Goal: Submit feedback/report problem: Submit feedback/report problem

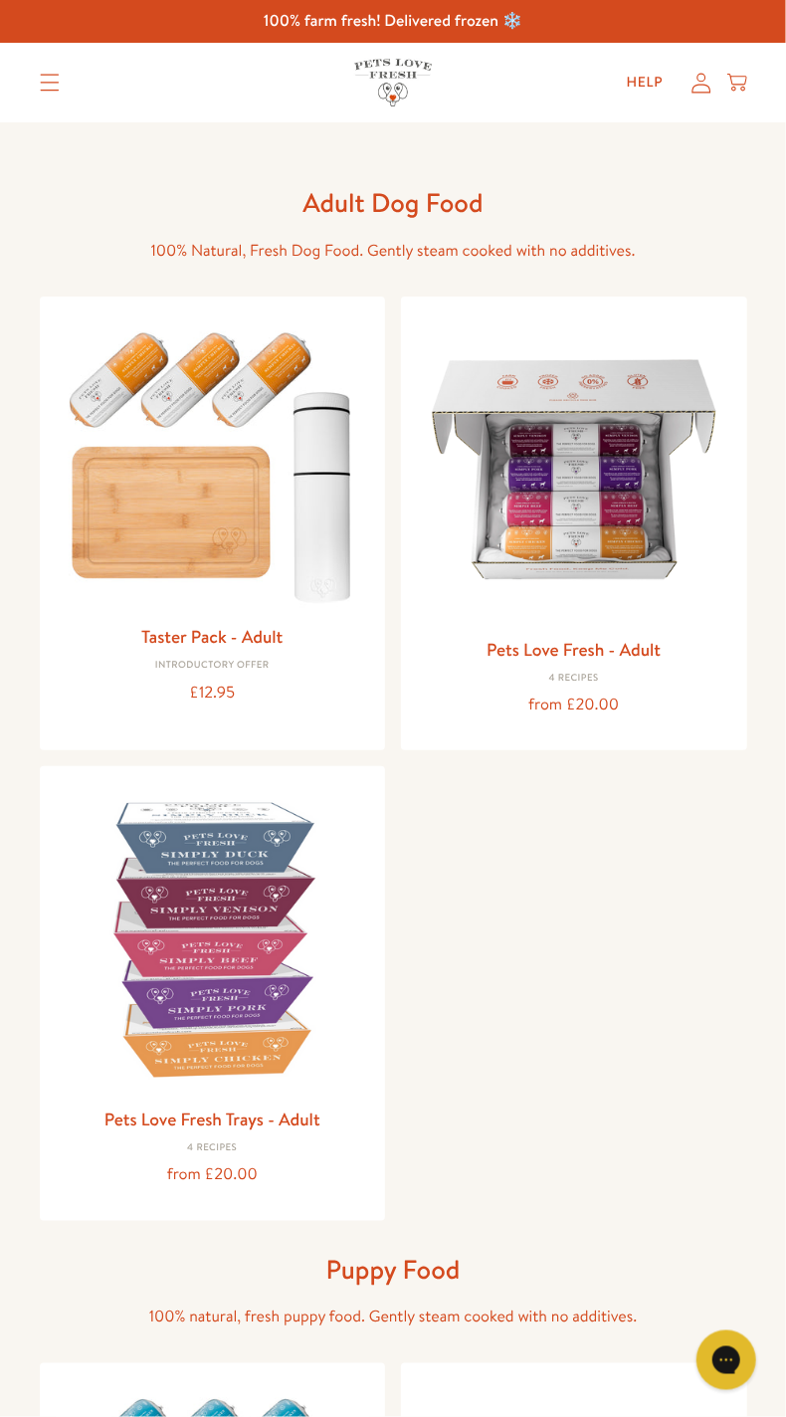
click at [706, 80] on icon at bounding box center [702, 83] width 20 height 21
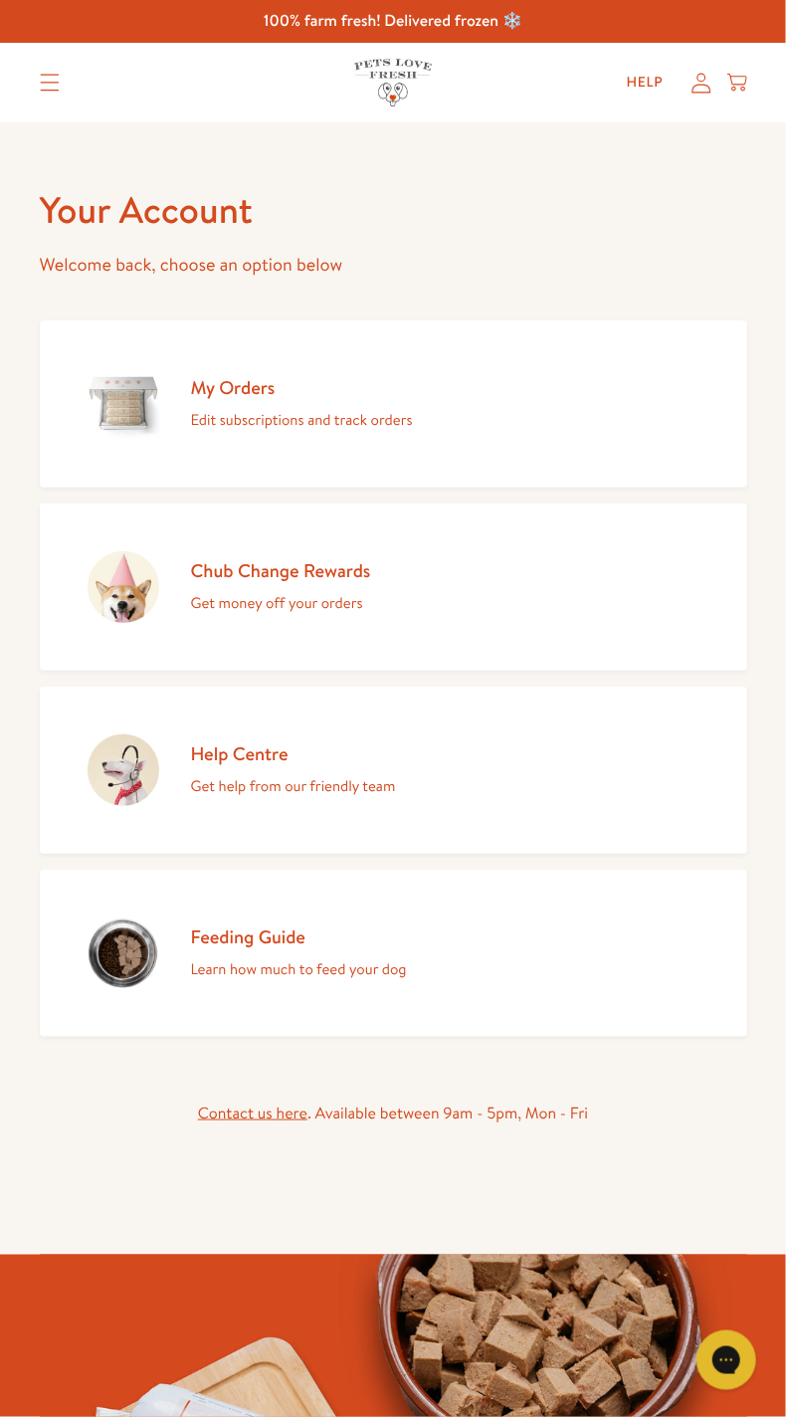
click at [208, 419] on p "Edit subscriptions and track orders" at bounding box center [302, 420] width 222 height 26
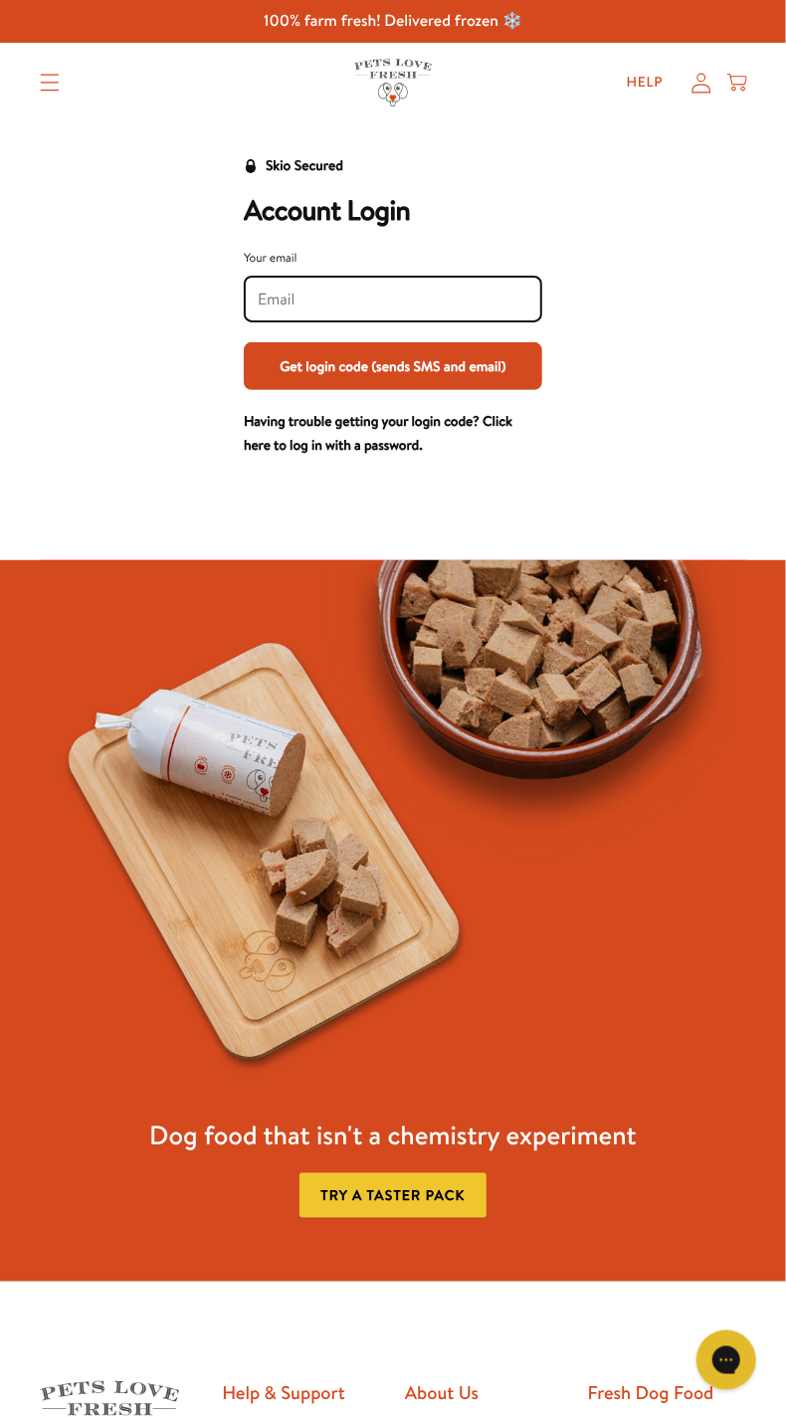
click at [308, 302] on input "Your email" at bounding box center [393, 300] width 271 height 22
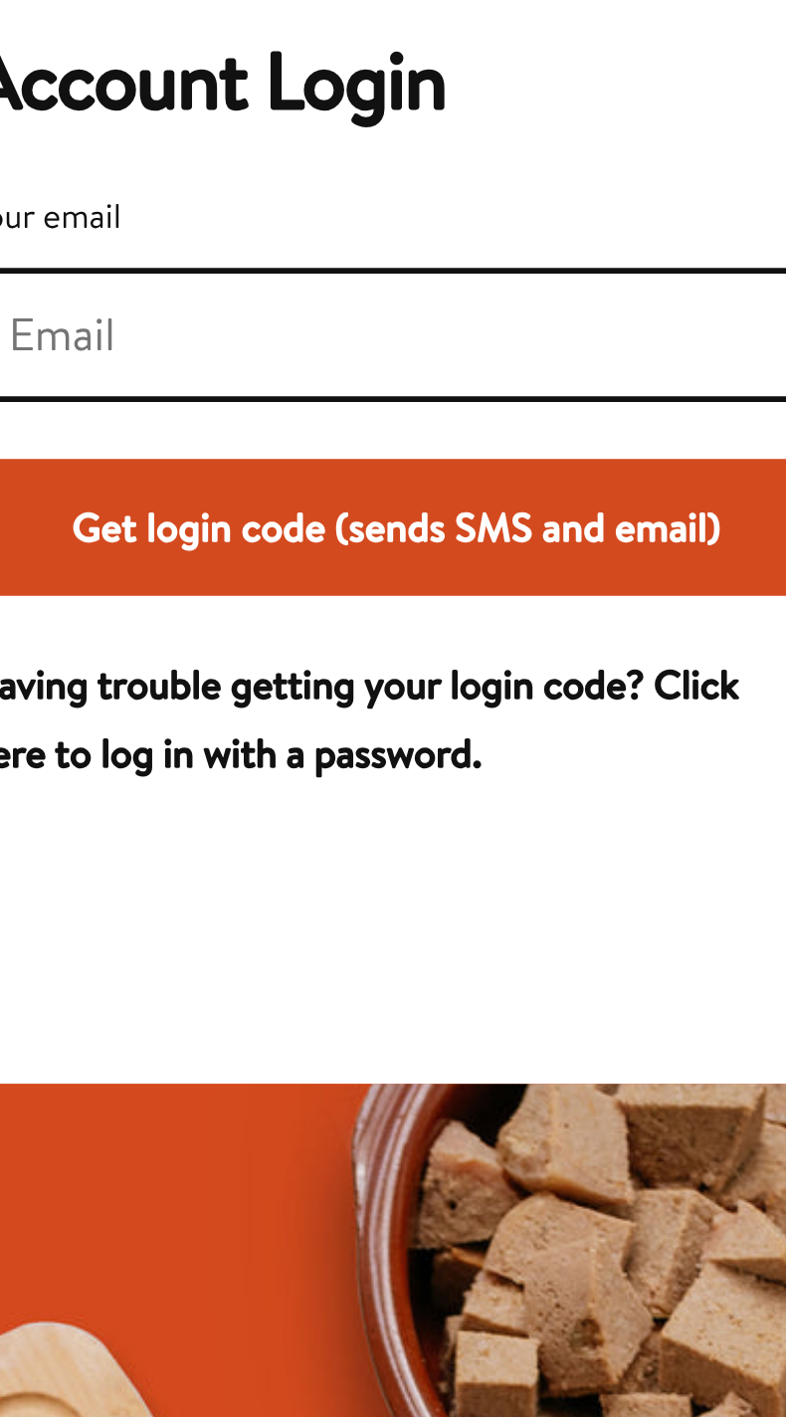
type input "raymond.starr58@gmail.com"
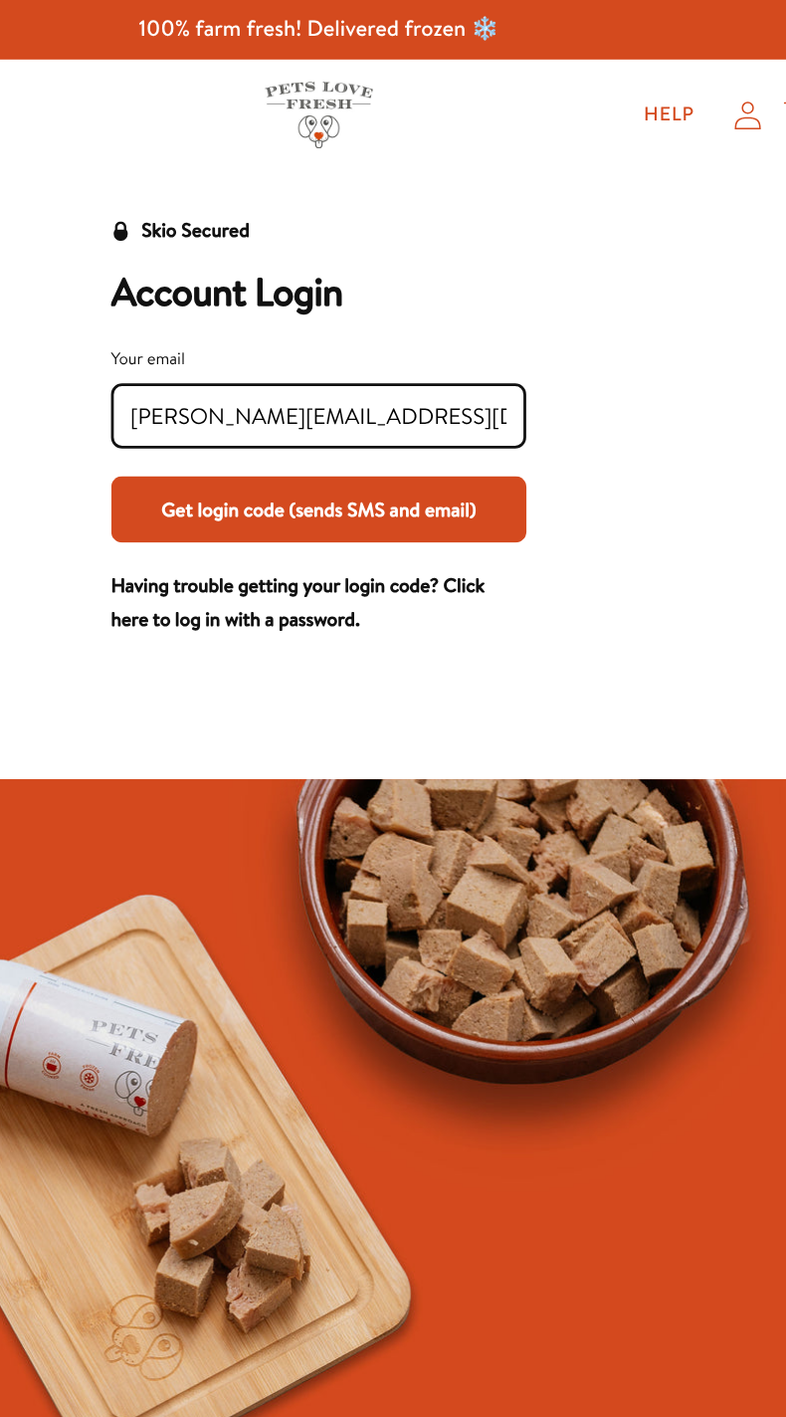
click at [366, 376] on button "Get login code (sends SMS and email)" at bounding box center [393, 366] width 299 height 48
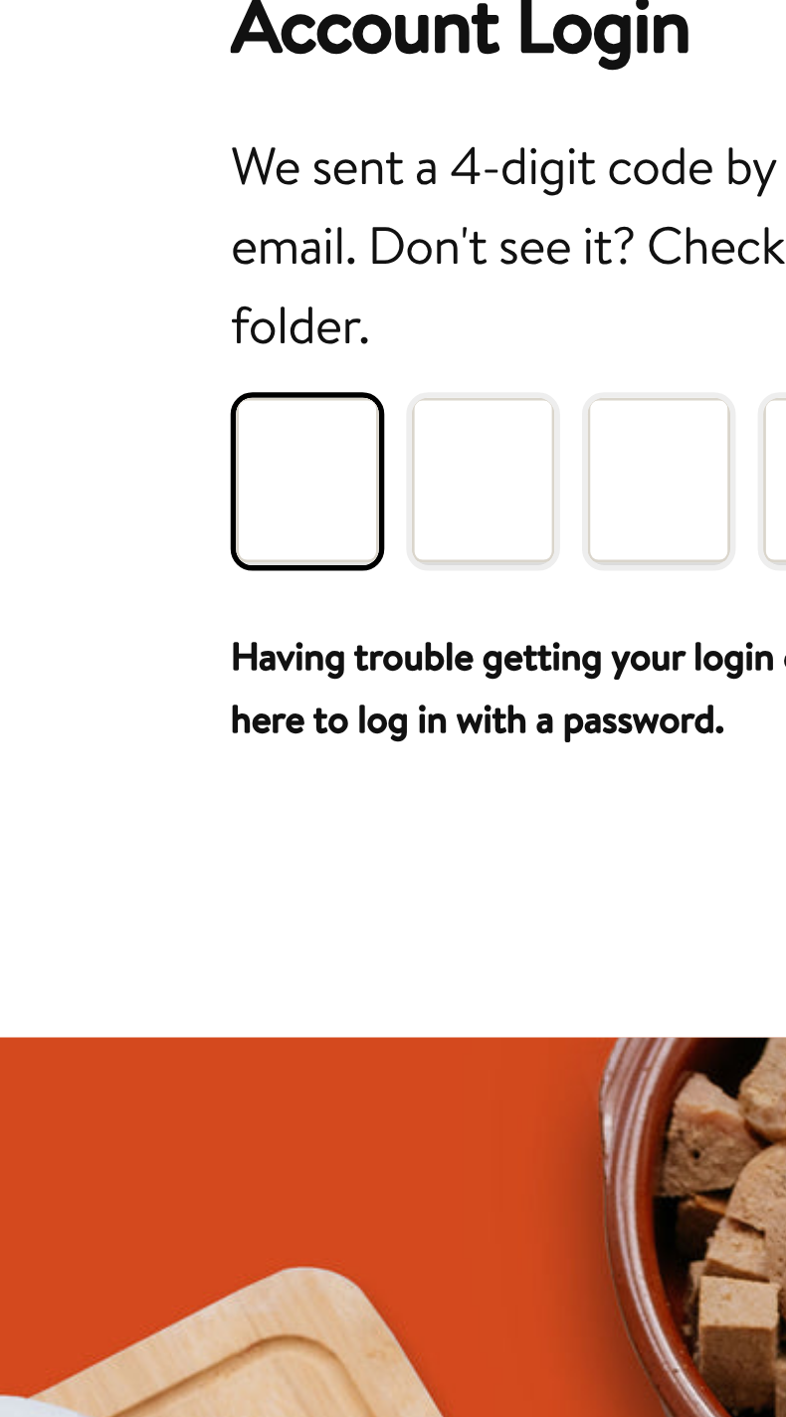
type input "4"
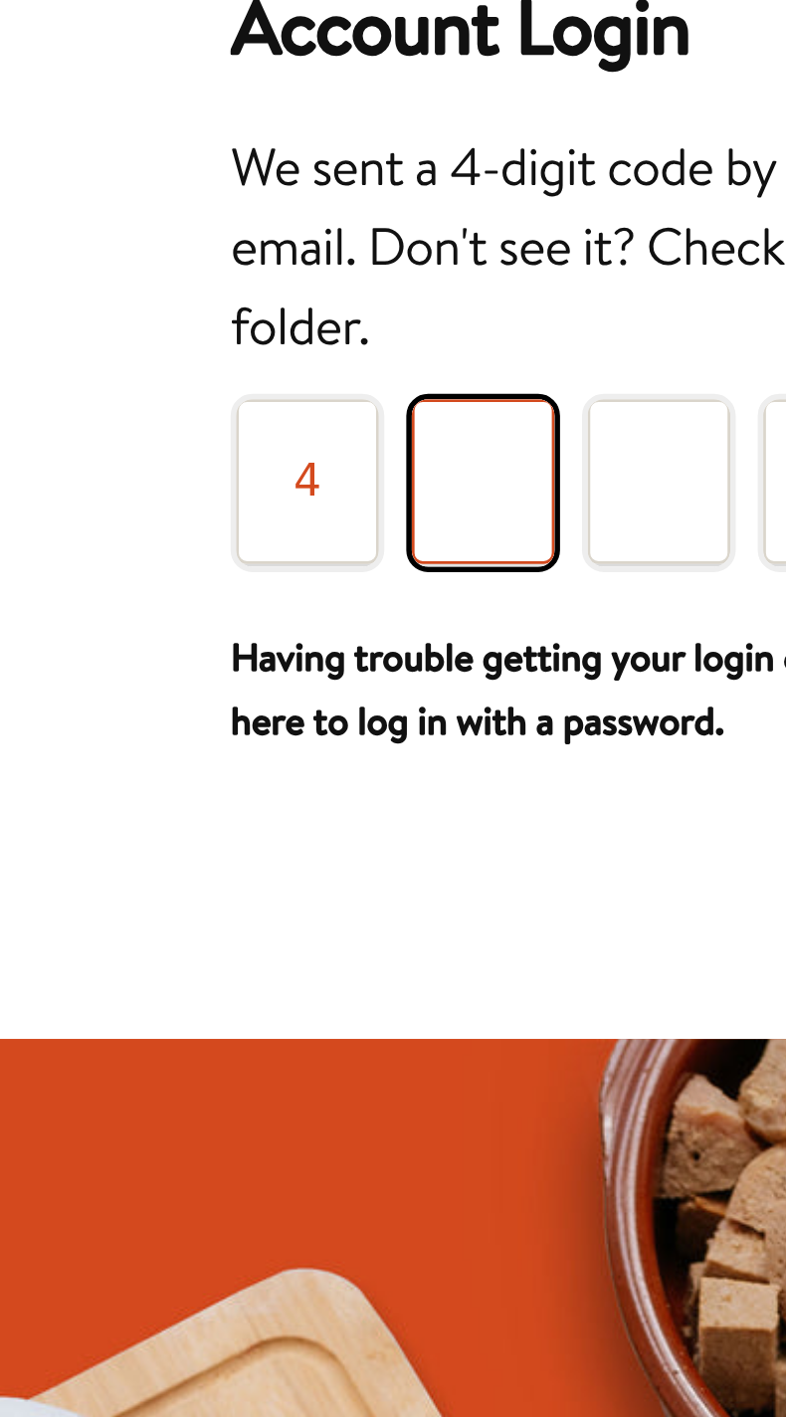
type input "3"
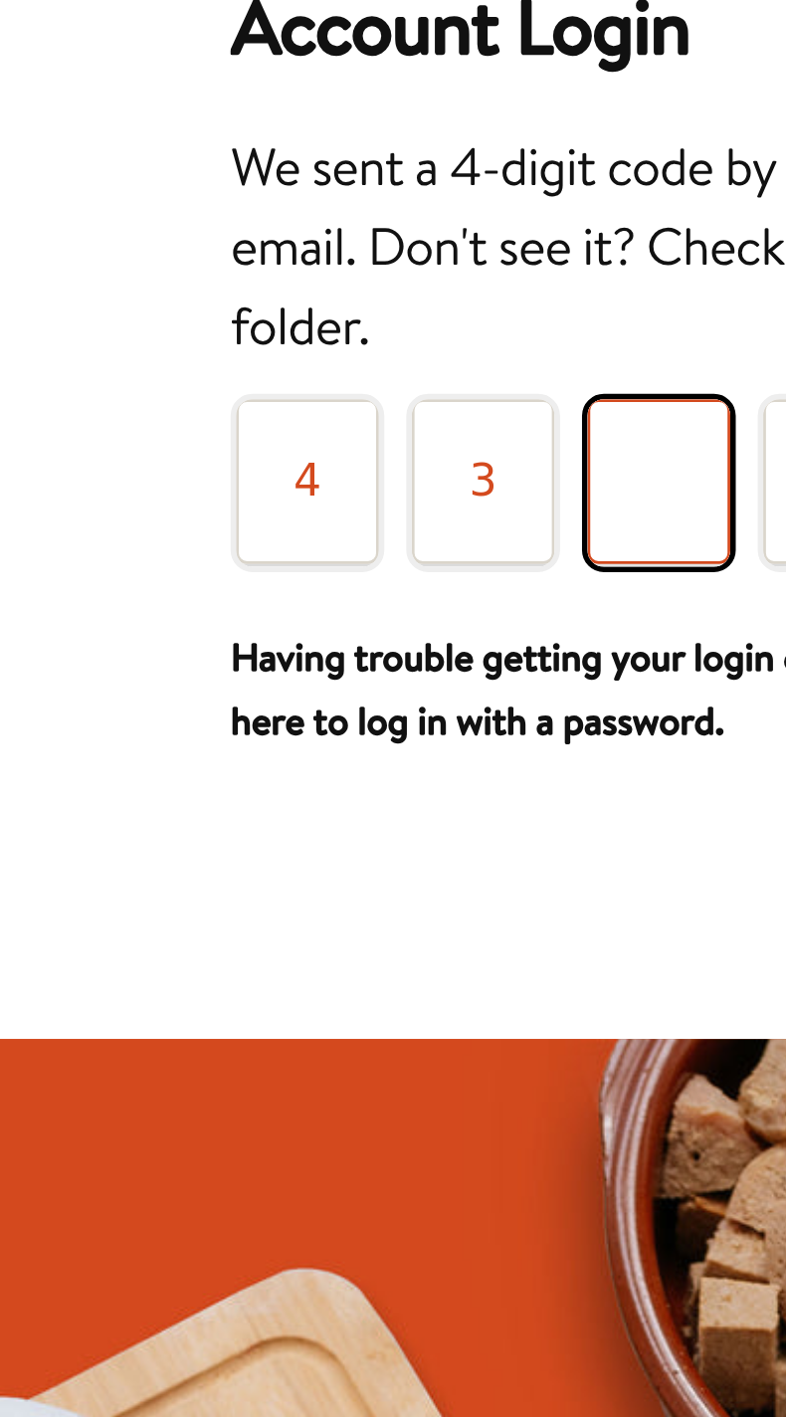
type input "1"
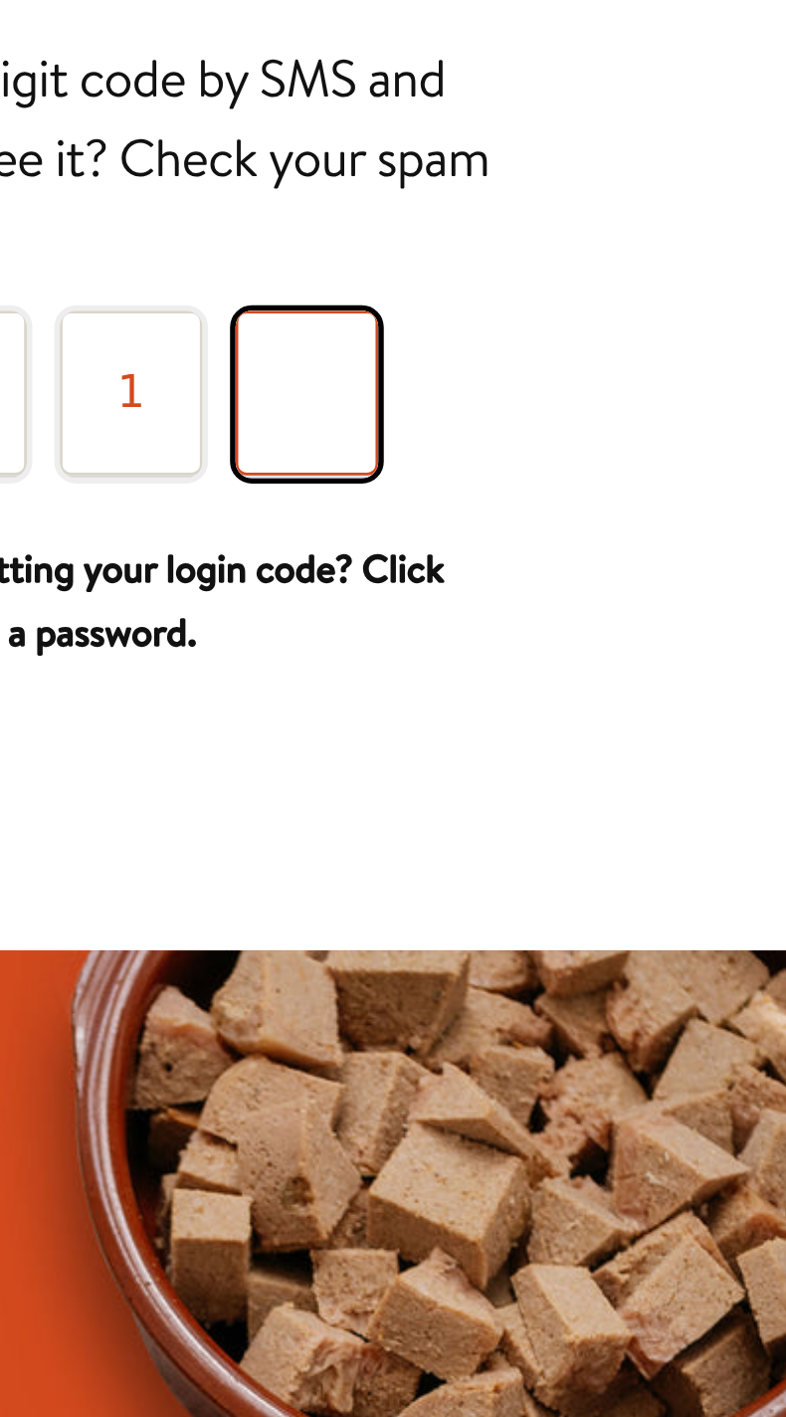
type input "3"
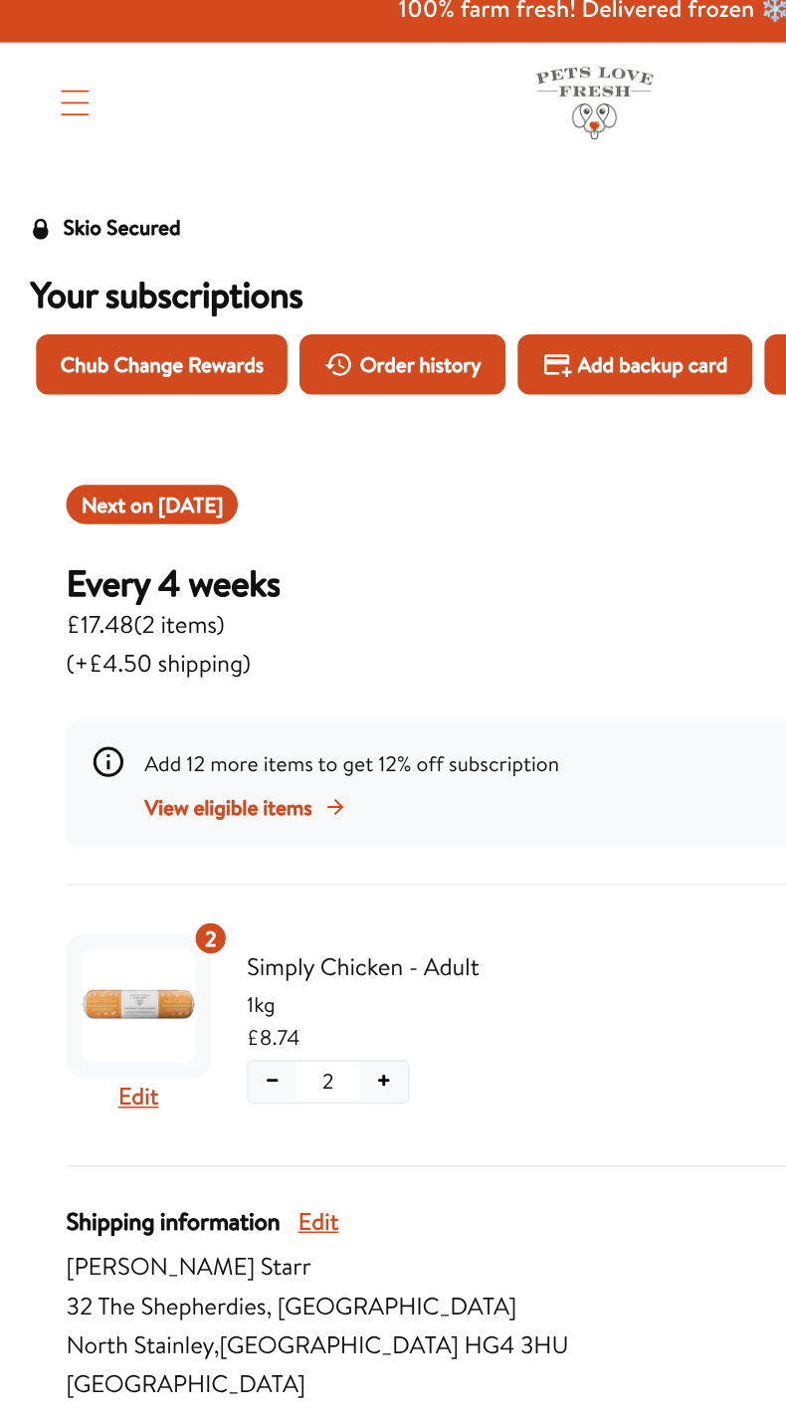
click at [37, 79] on summary "Translation missing: en.sections.header.menu" at bounding box center [50, 83] width 52 height 50
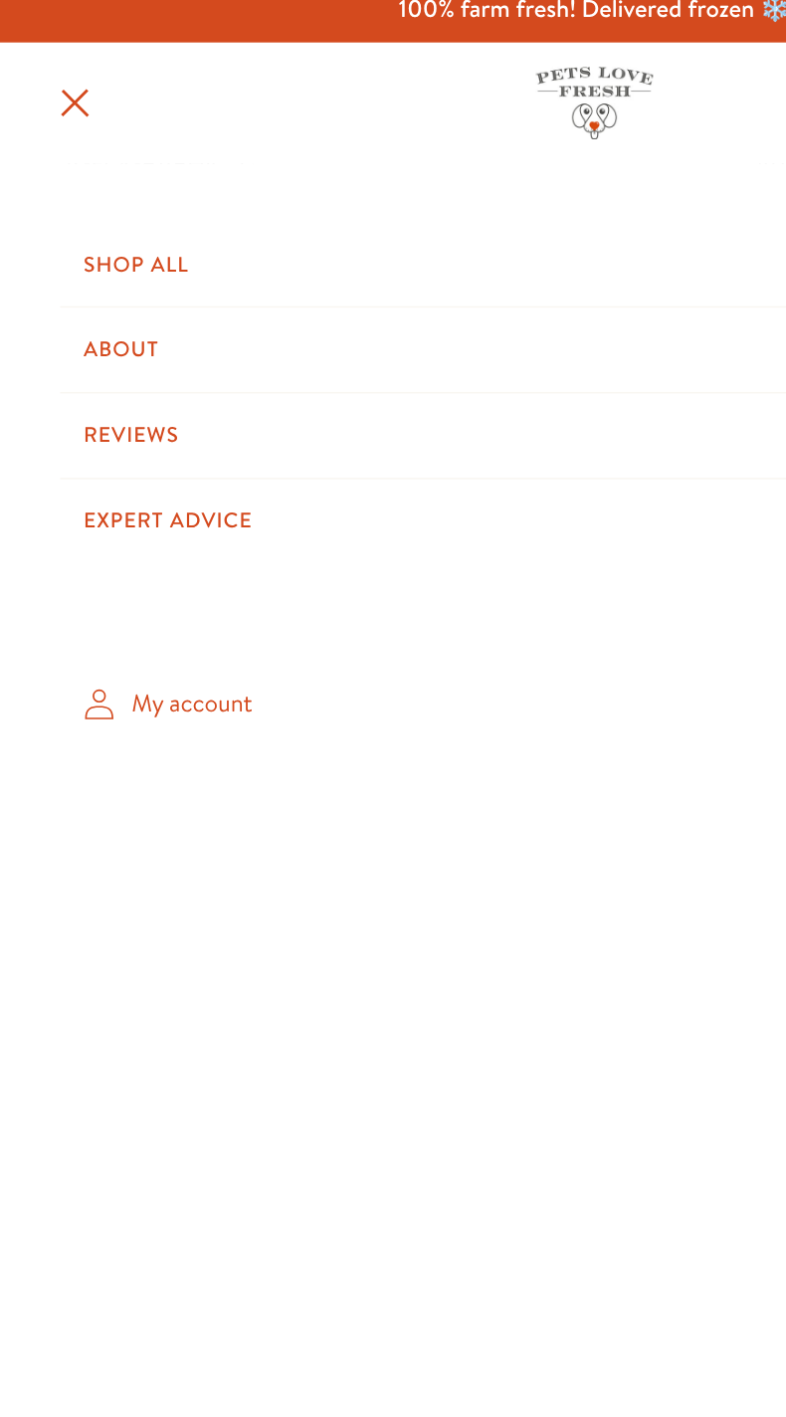
click at [102, 488] on link "My account" at bounding box center [394, 480] width 708 height 59
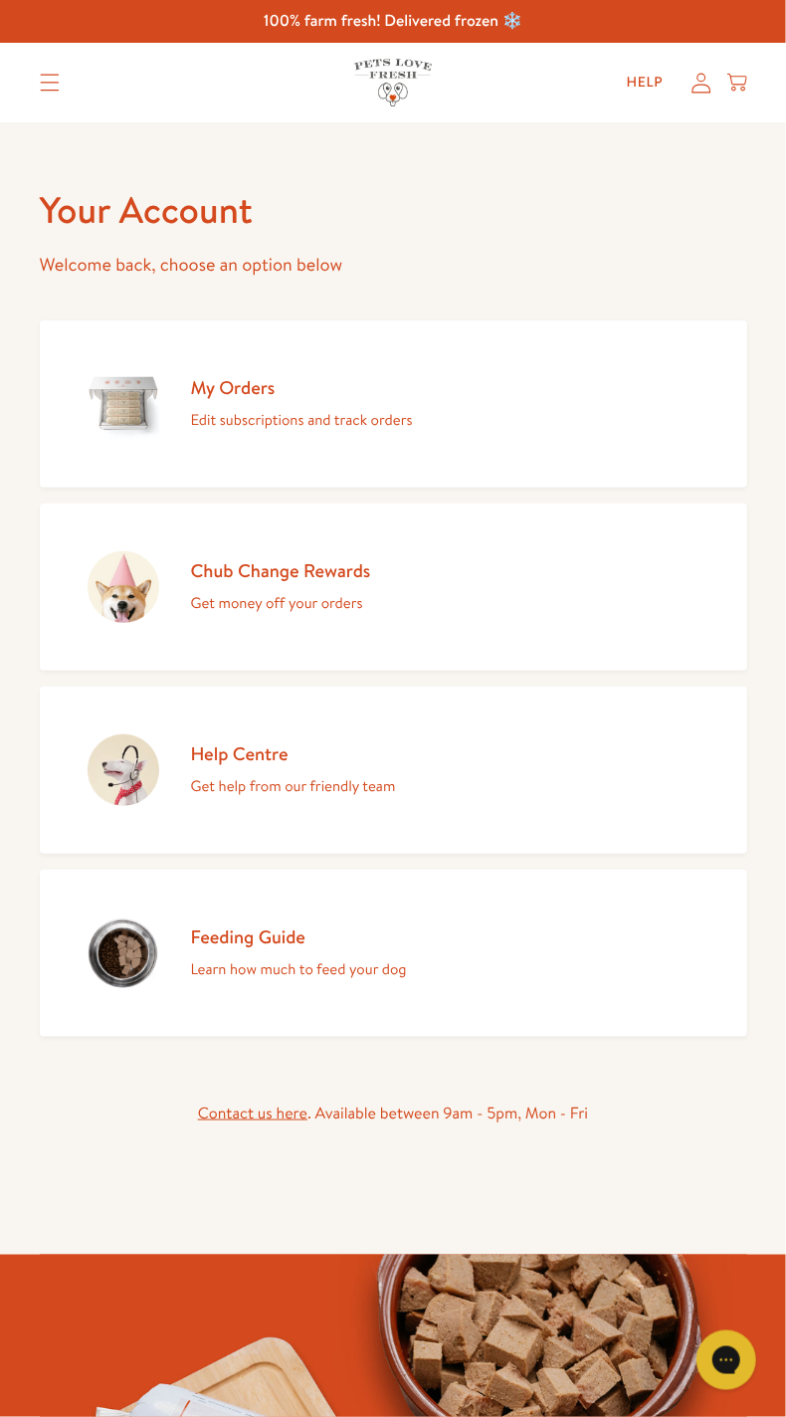
click at [256, 418] on p "Edit subscriptions and track orders" at bounding box center [302, 420] width 222 height 26
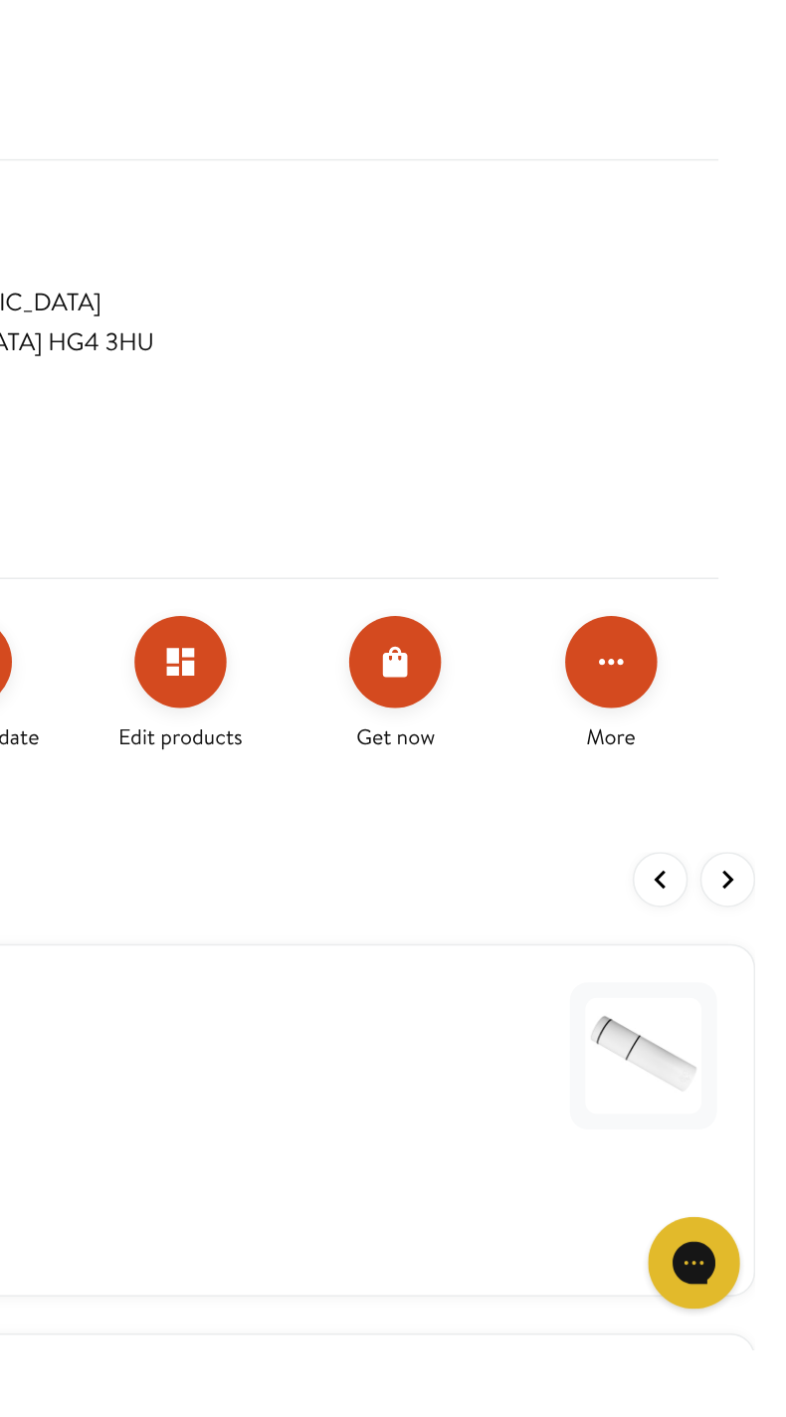
scroll to position [141, 0]
click at [656, 971] on button "Click for more options" at bounding box center [673, 970] width 60 height 60
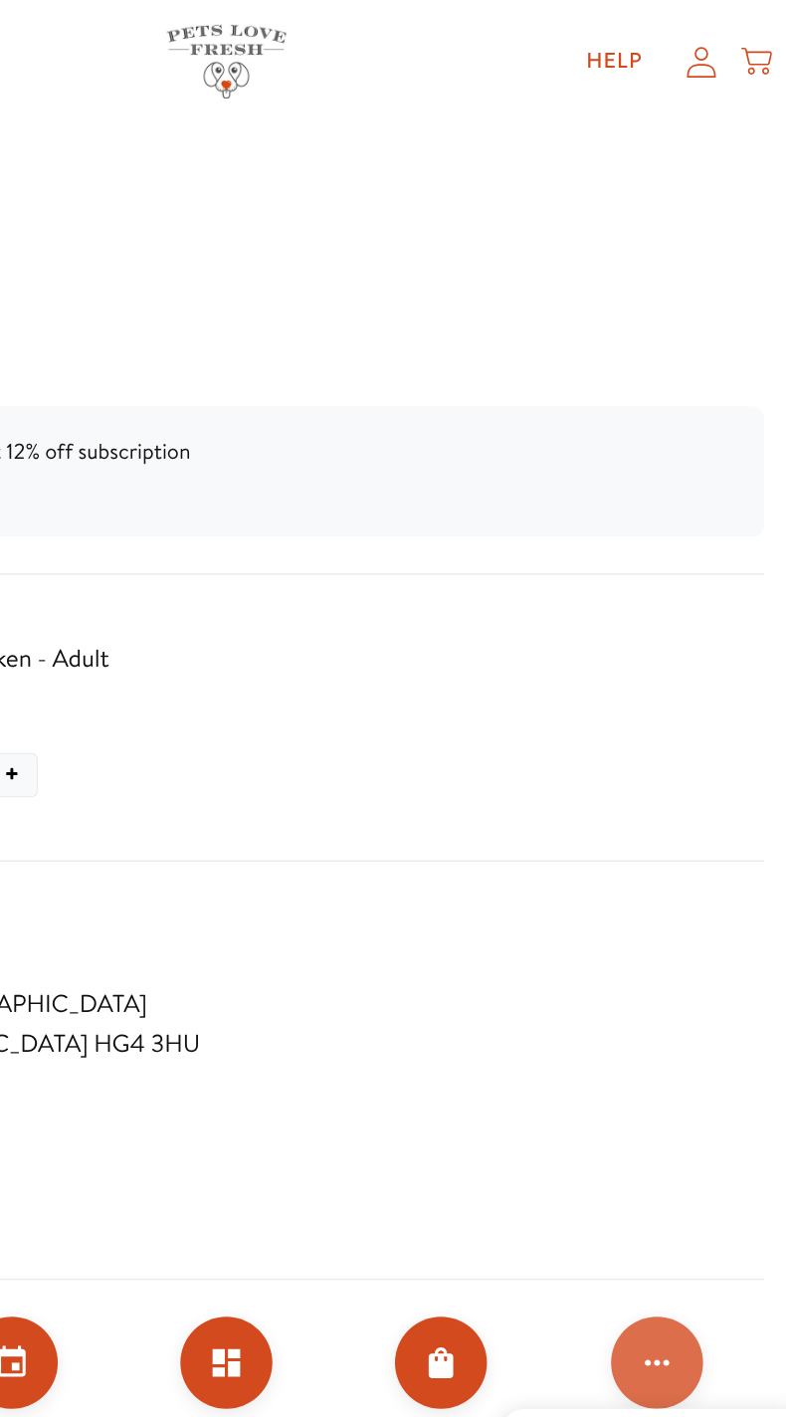
scroll to position [227, 0]
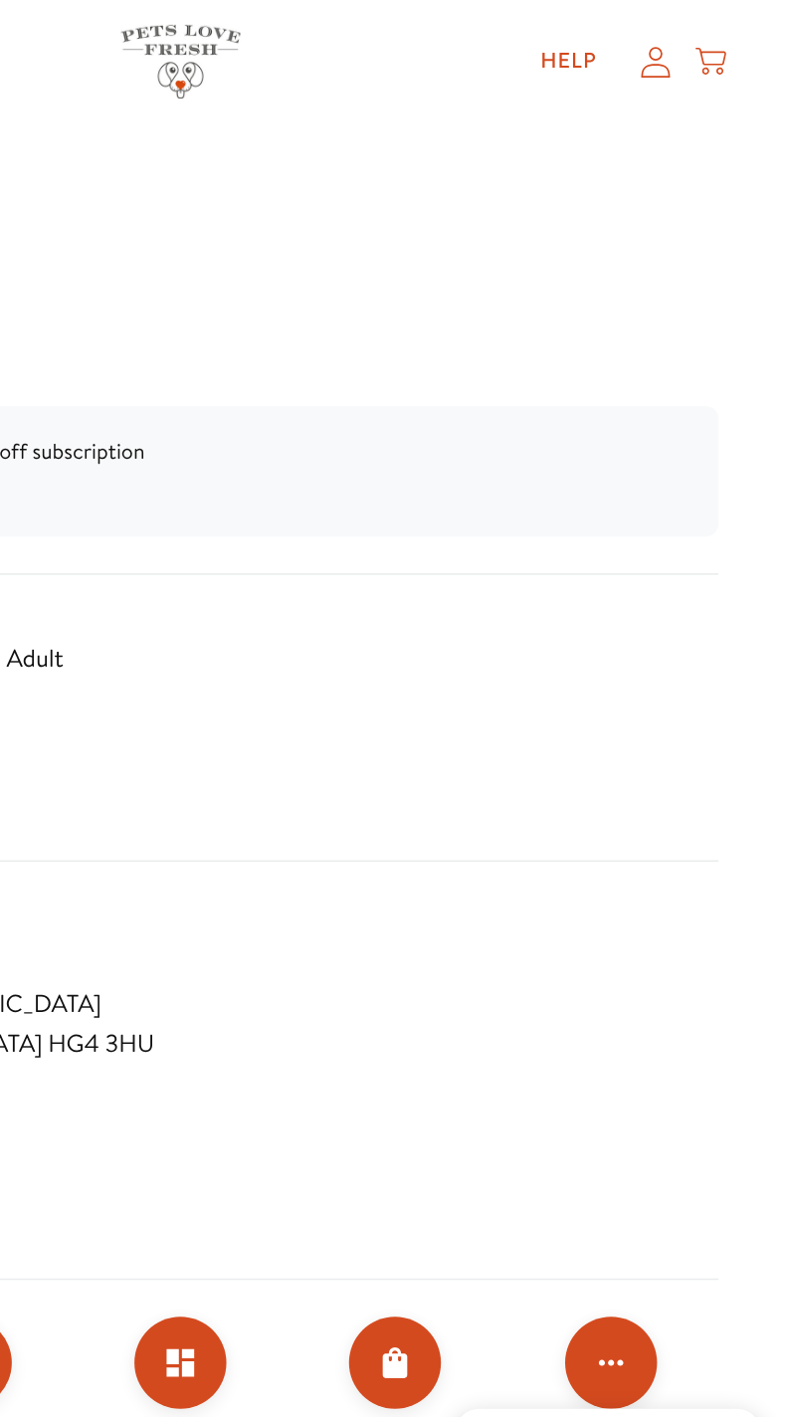
click at [634, 34] on div at bounding box center [393, 708] width 786 height 1417
click at [637, 44] on link "Help" at bounding box center [645, 40] width 69 height 40
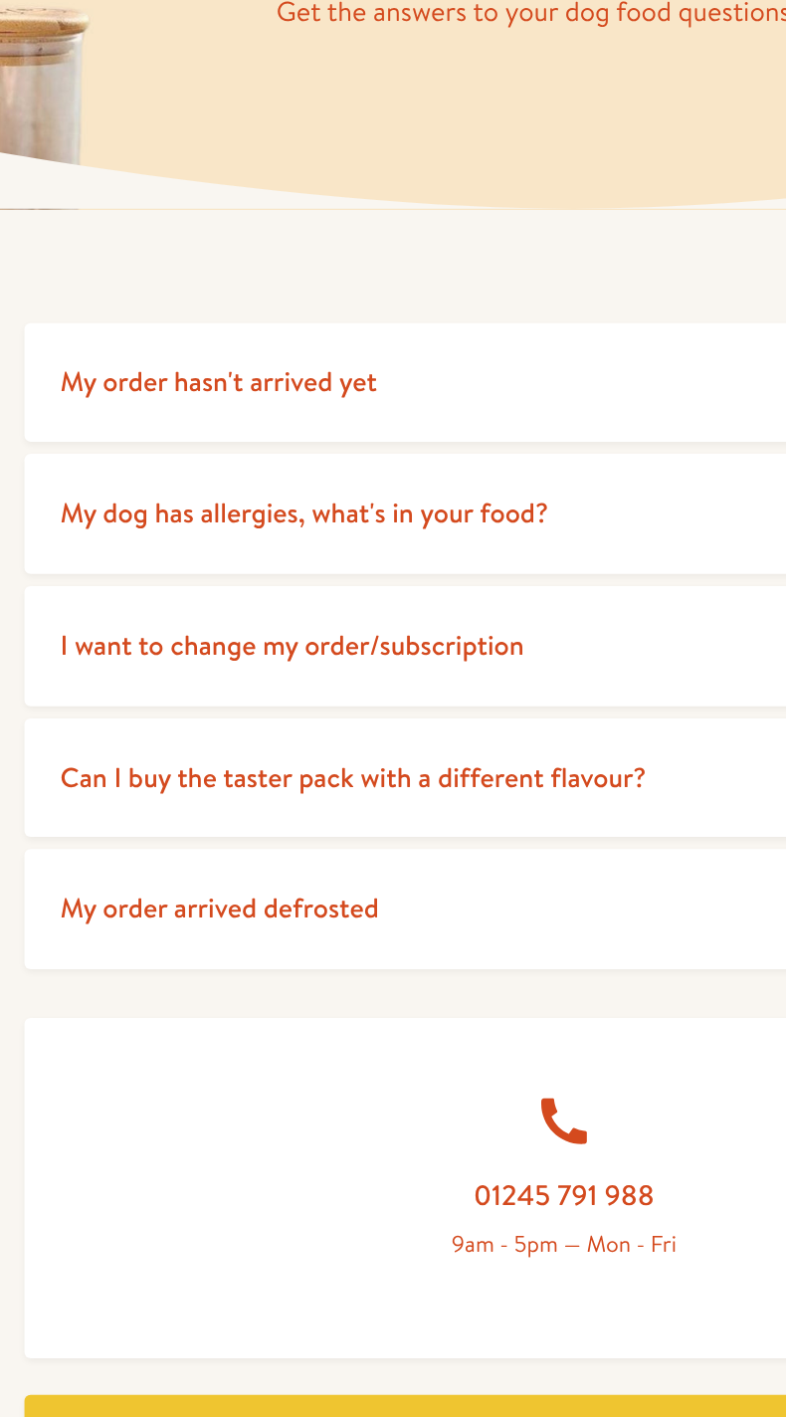
click at [186, 906] on summary "My order arrived defrosted" at bounding box center [394, 893] width 708 height 79
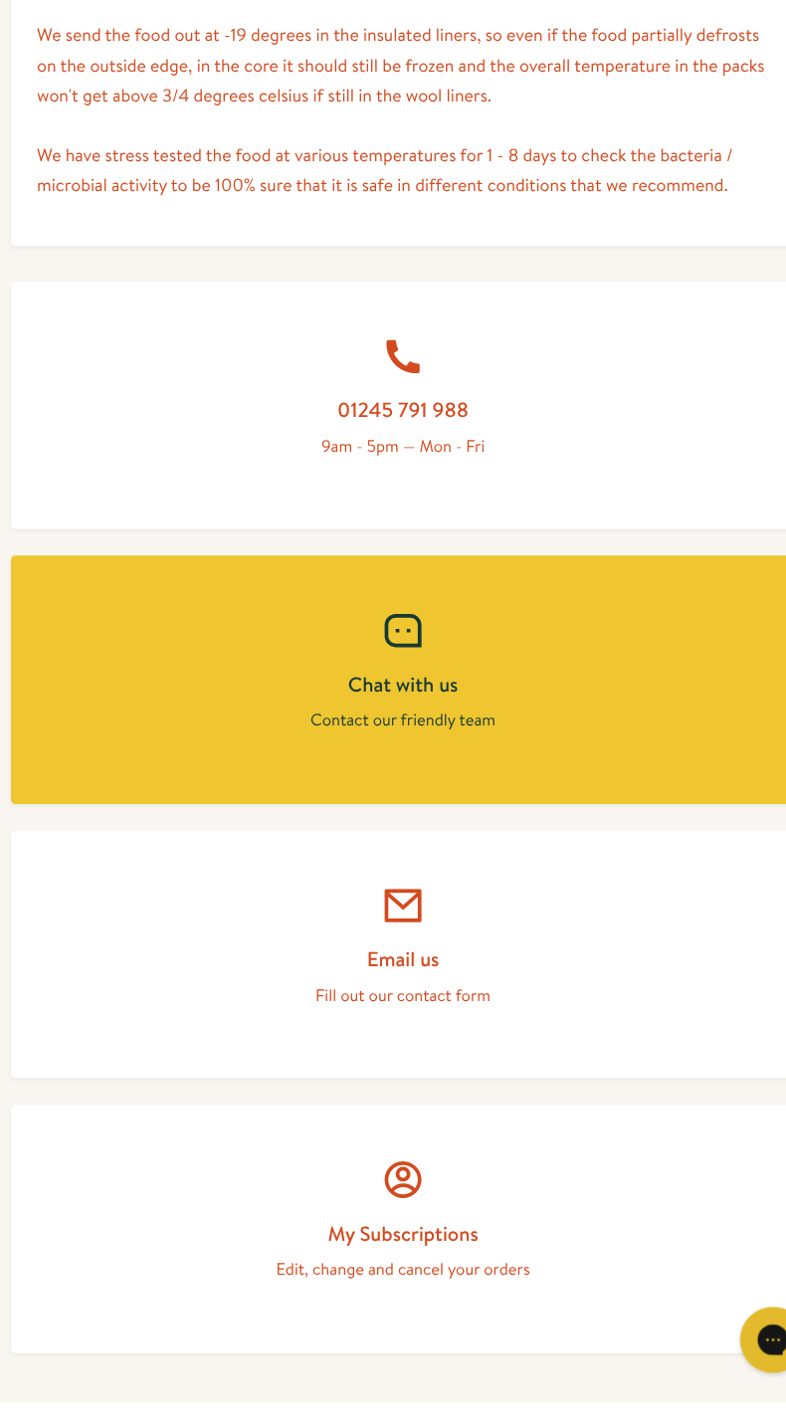
scroll to position [1037, 0]
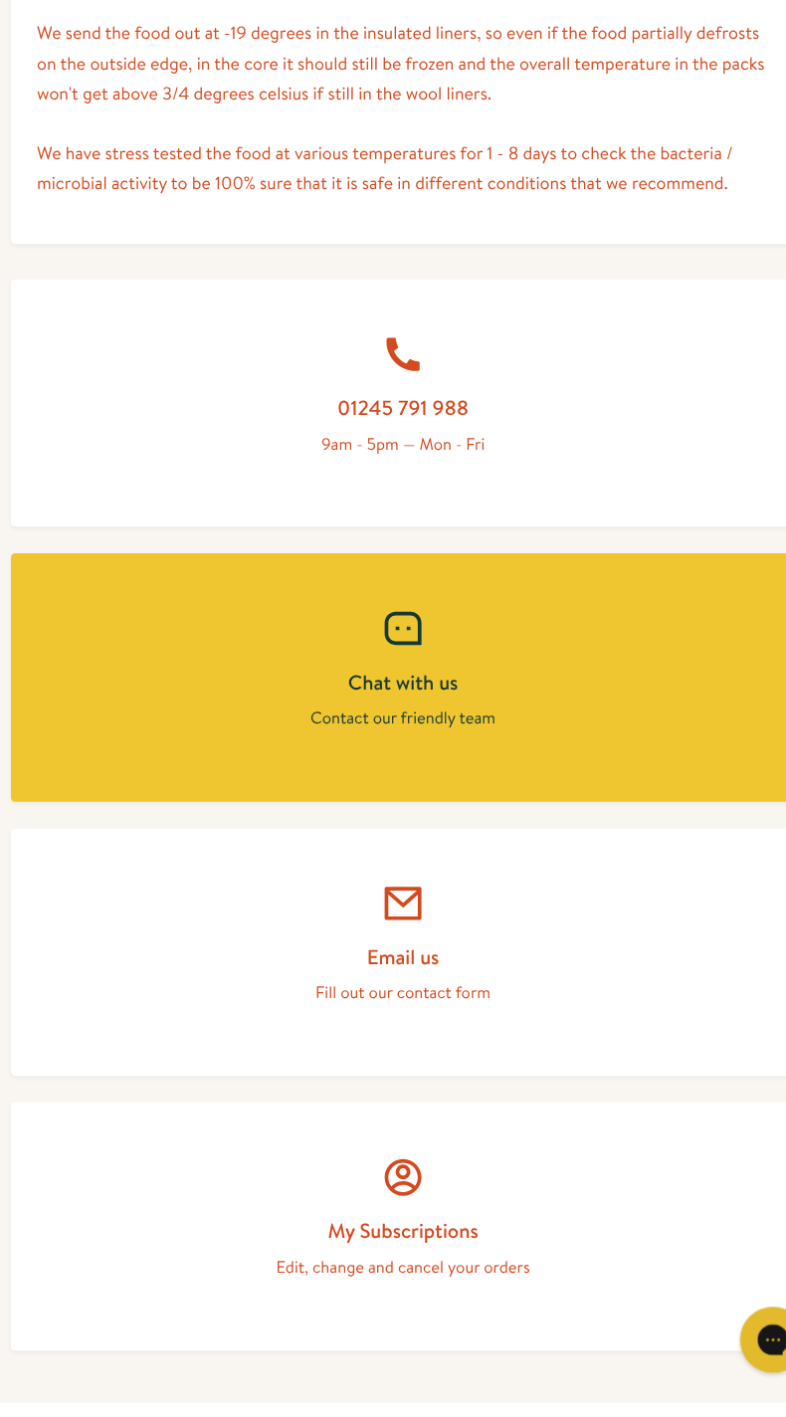
click at [364, 782] on link "Chat with us Contact our friendly team" at bounding box center [394, 764] width 708 height 224
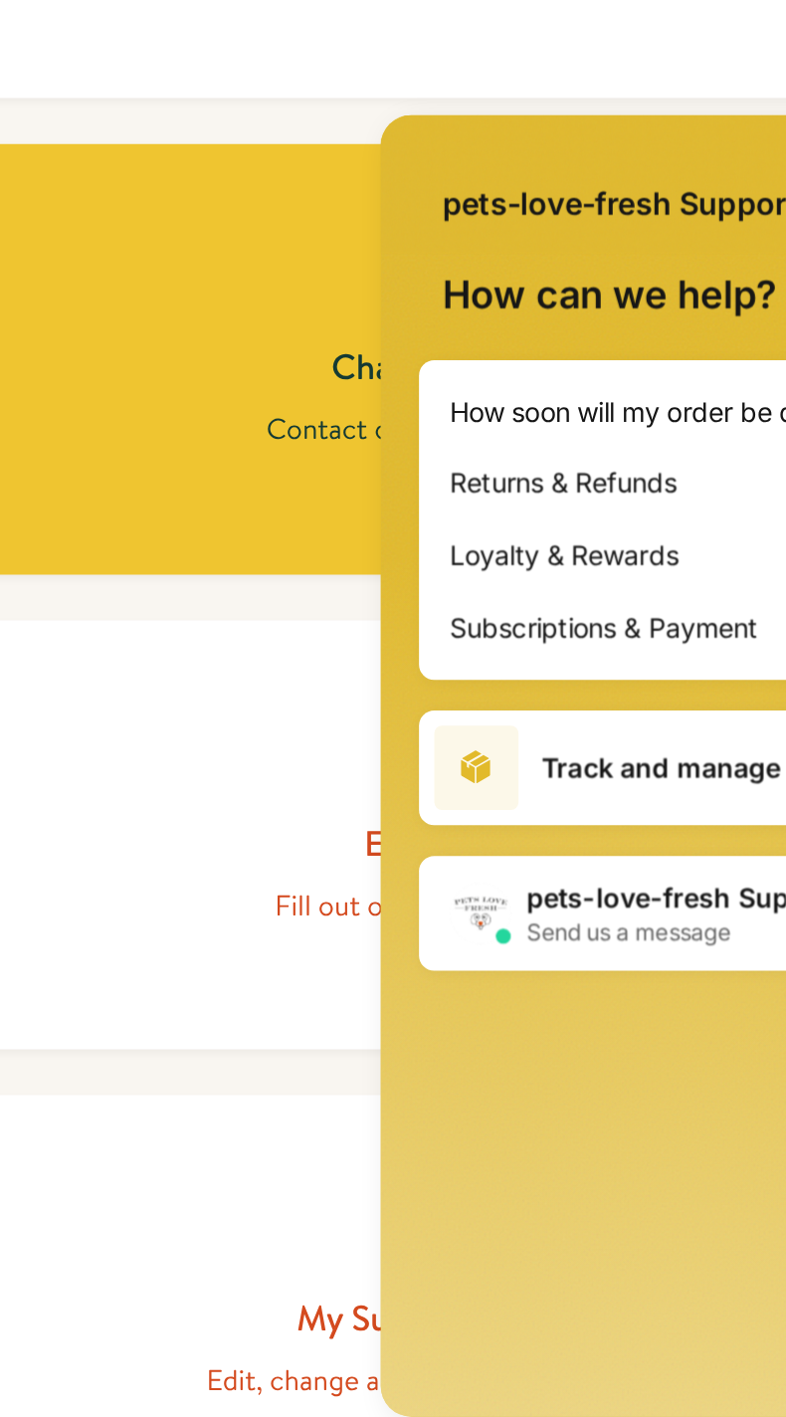
scroll to position [1038, 0]
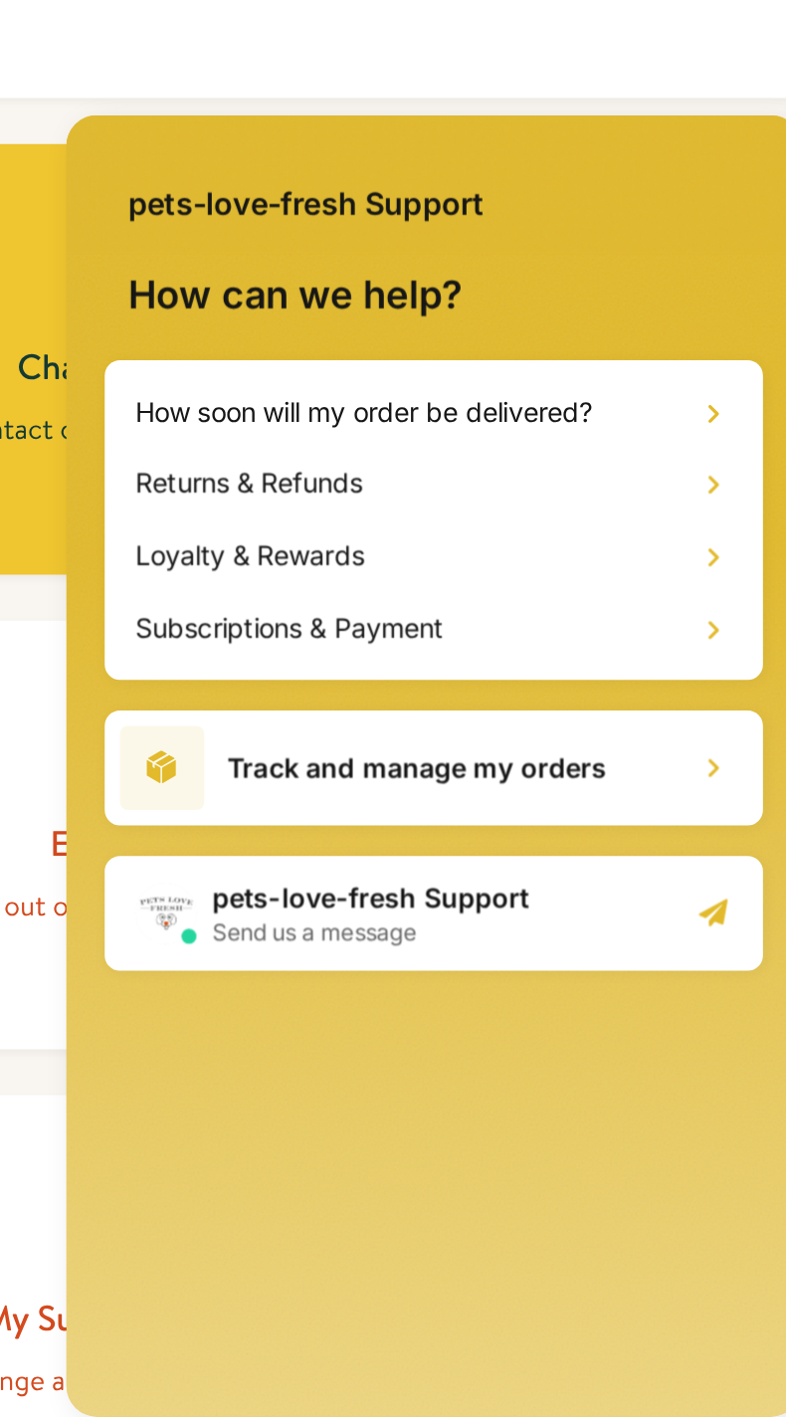
click at [197, 527] on h2 "Send us a message" at bounding box center [209, 530] width 165 height 16
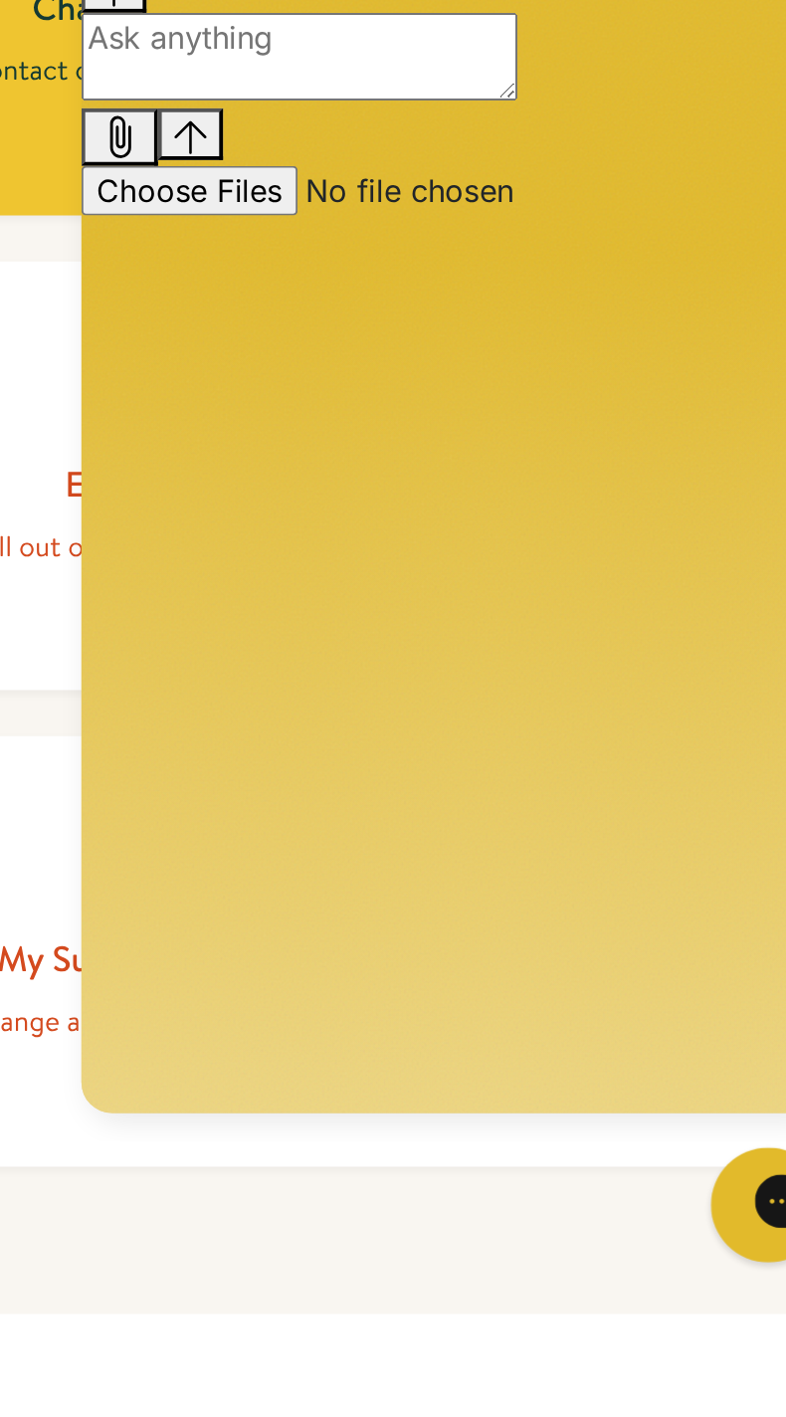
scroll to position [1067, 0]
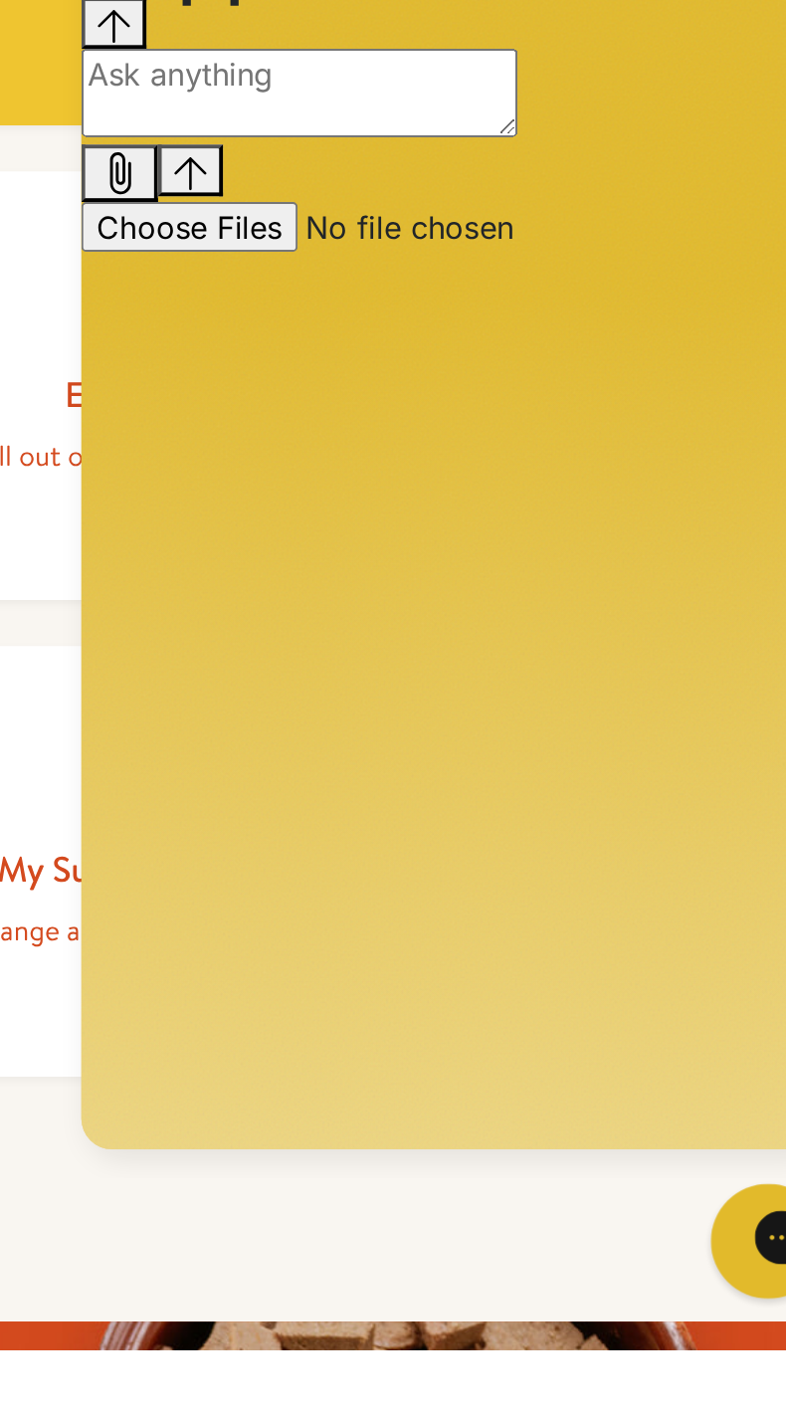
scroll to position [1221, 0]
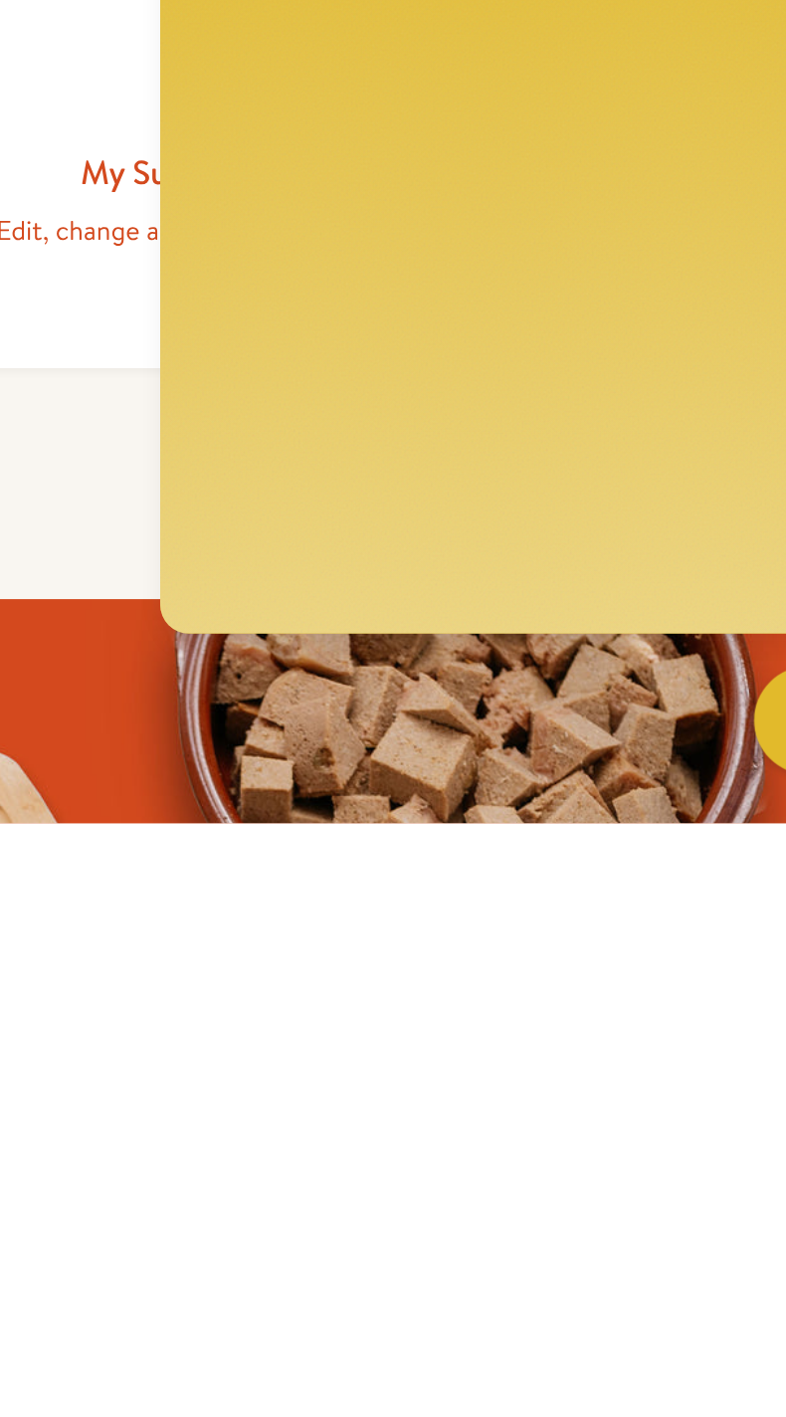
type textarea "Good afternoon I just received my order it shouldn't been here Tuesday now its …"
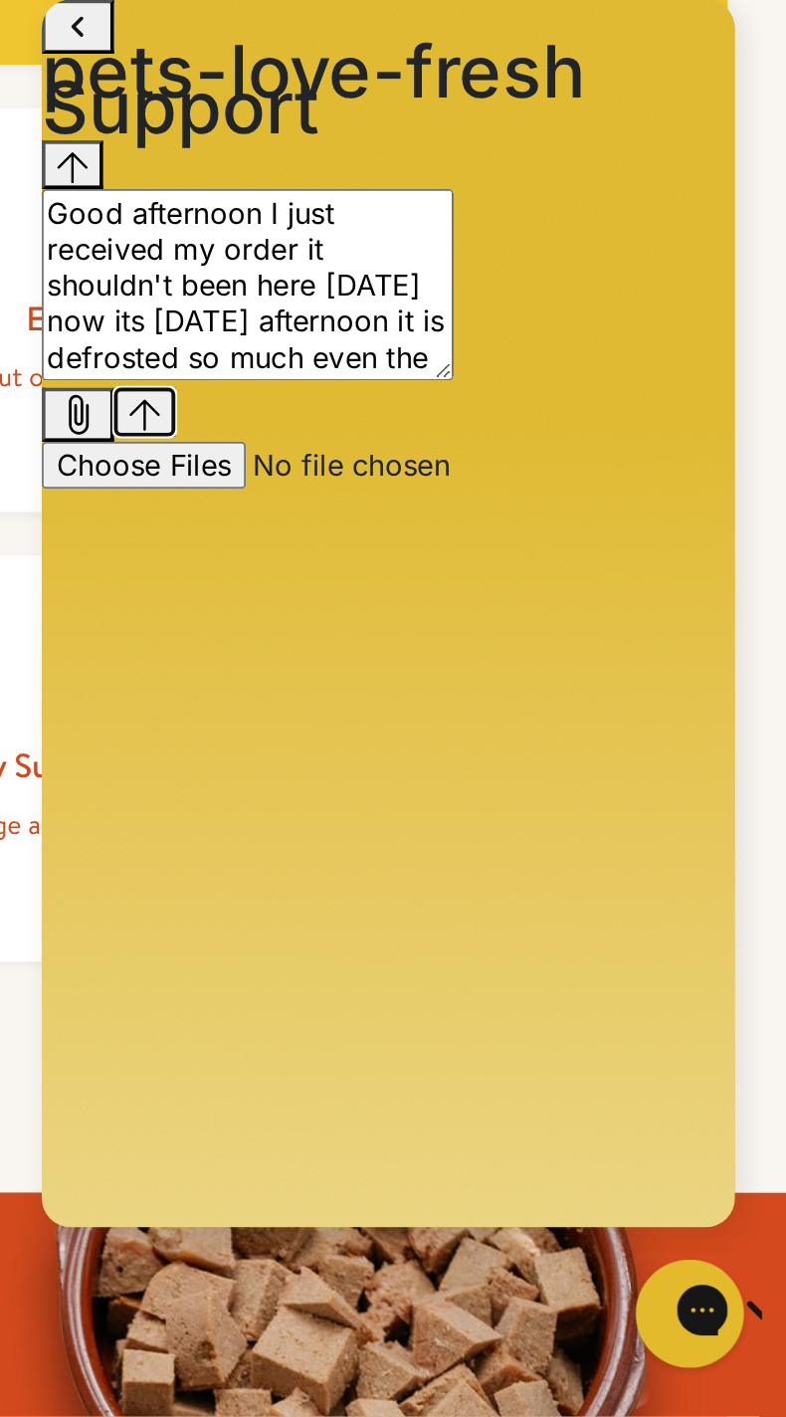
click at [95, 229] on icon "Send message" at bounding box center [86, 220] width 17 height 17
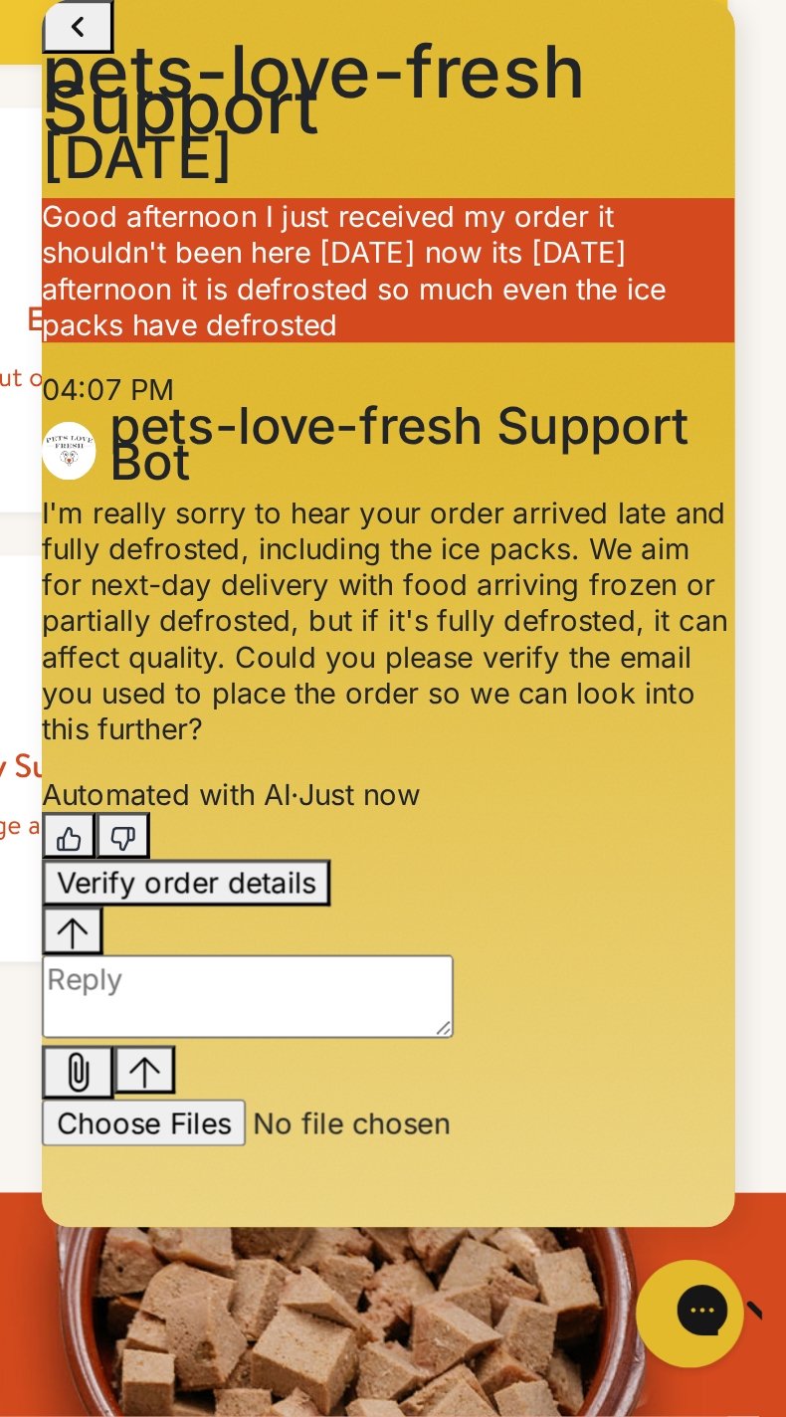
click at [109, 564] on textarea "live chat message input" at bounding box center [142, 541] width 227 height 46
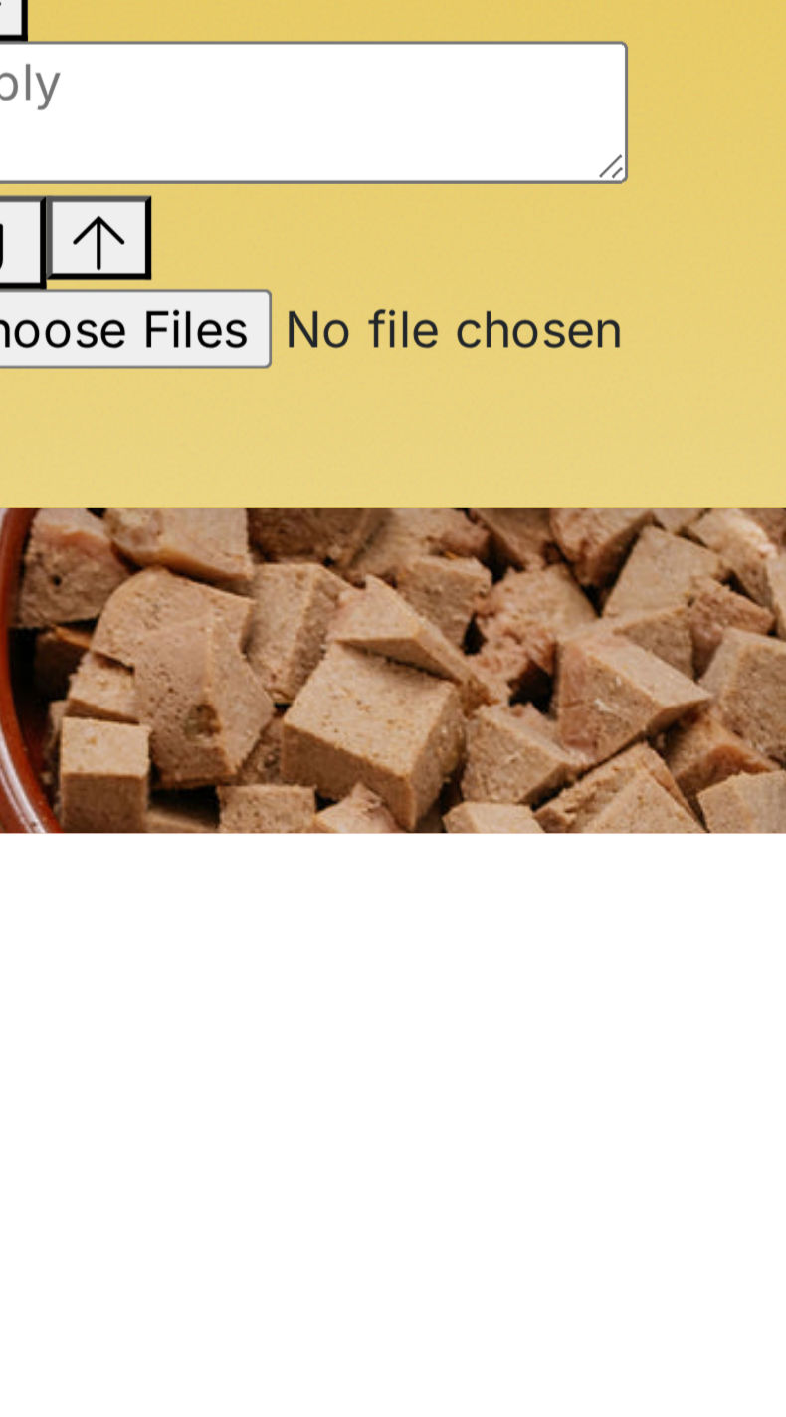
type textarea "R"
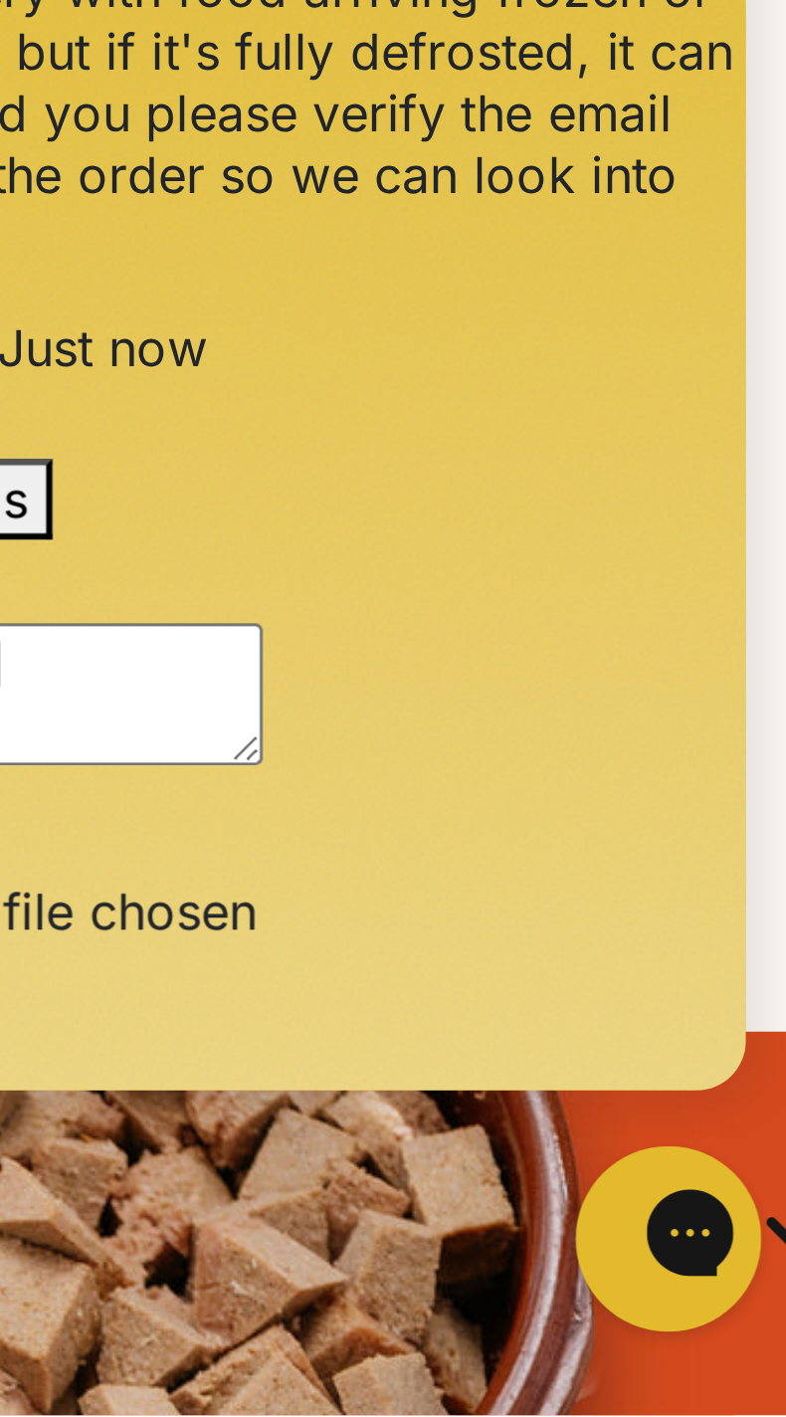
type textarea "Raymondstarr58@gmail.com"
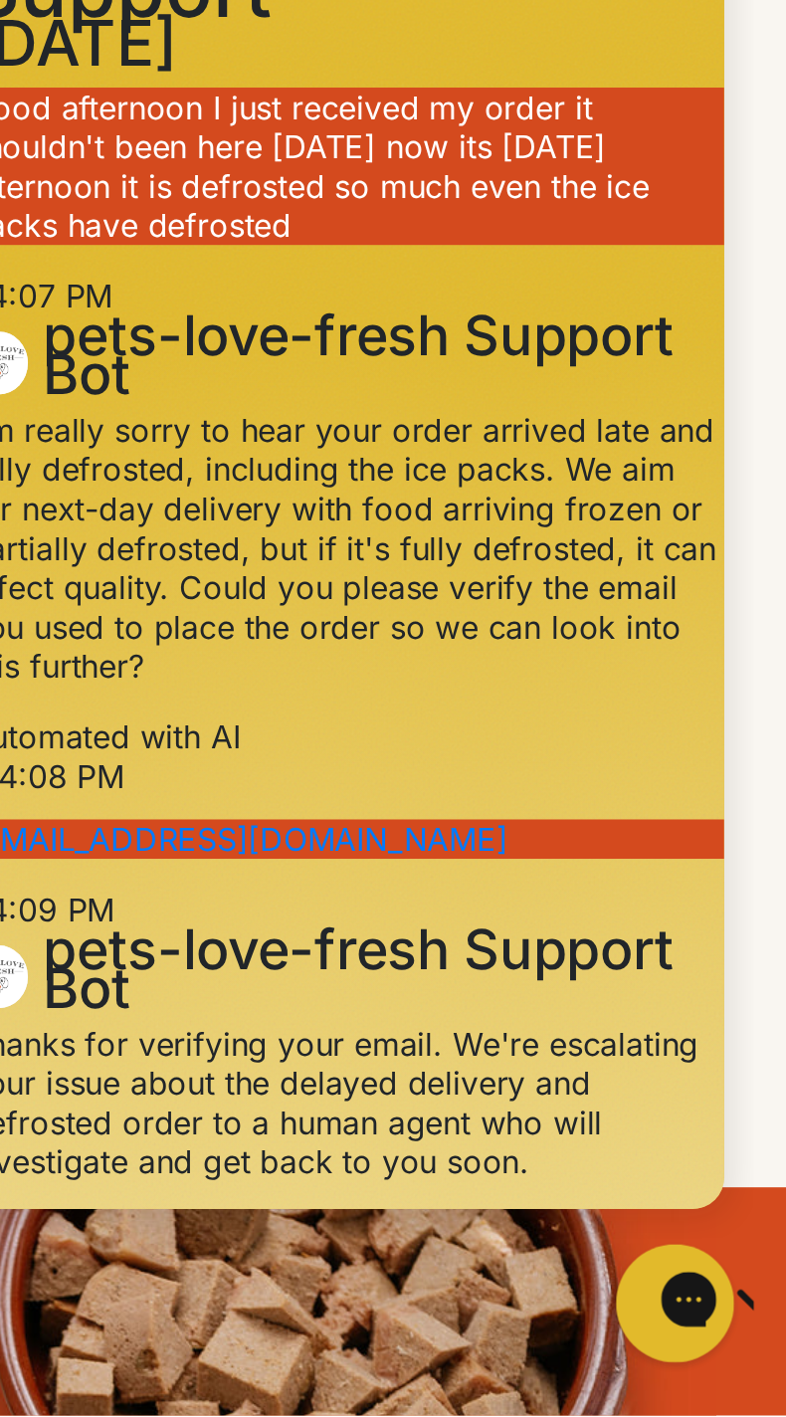
scroll to position [426, 0]
click at [135, 580] on input "Provide your email to be notified" at bounding box center [83, 593] width 257 height 26
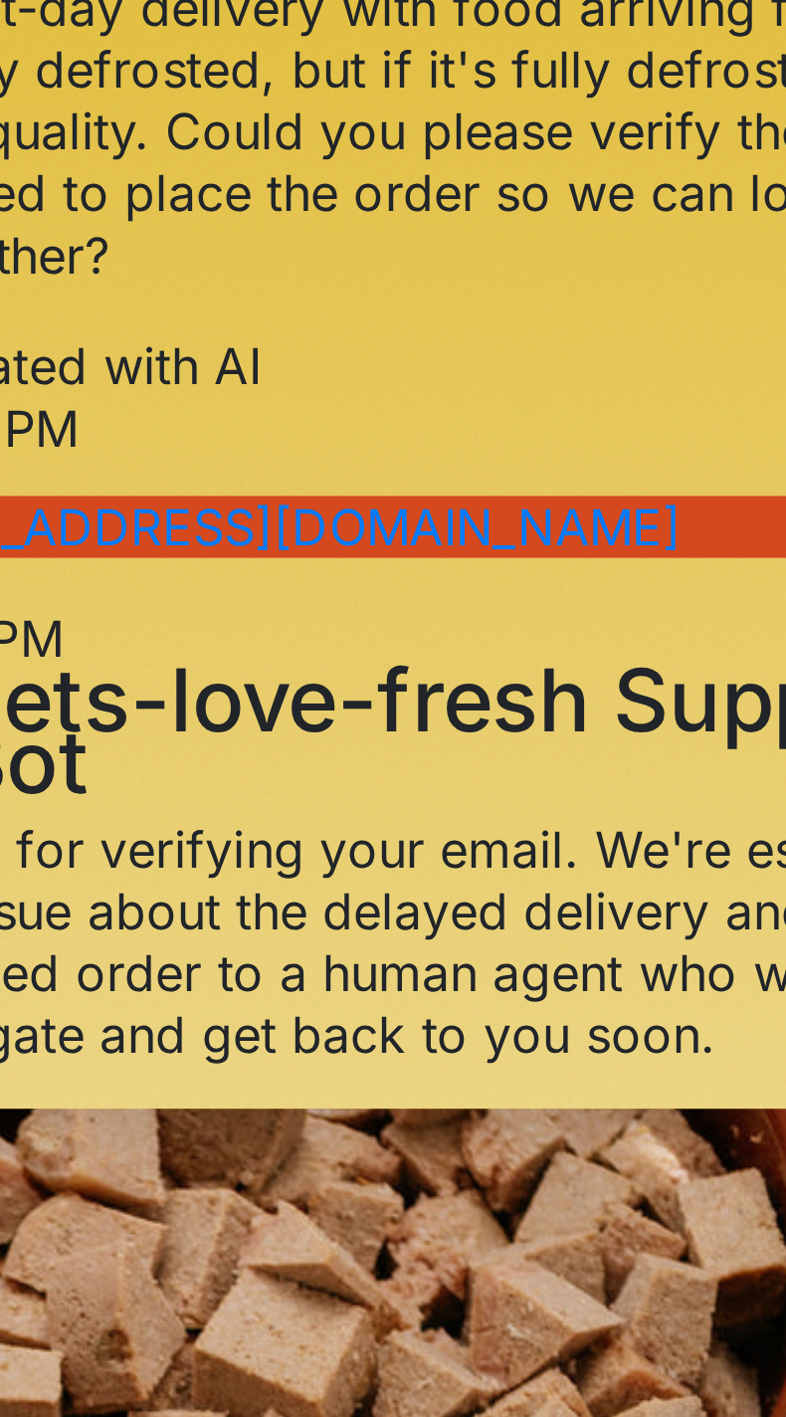
type input "raymond.starr58@gmail.com"
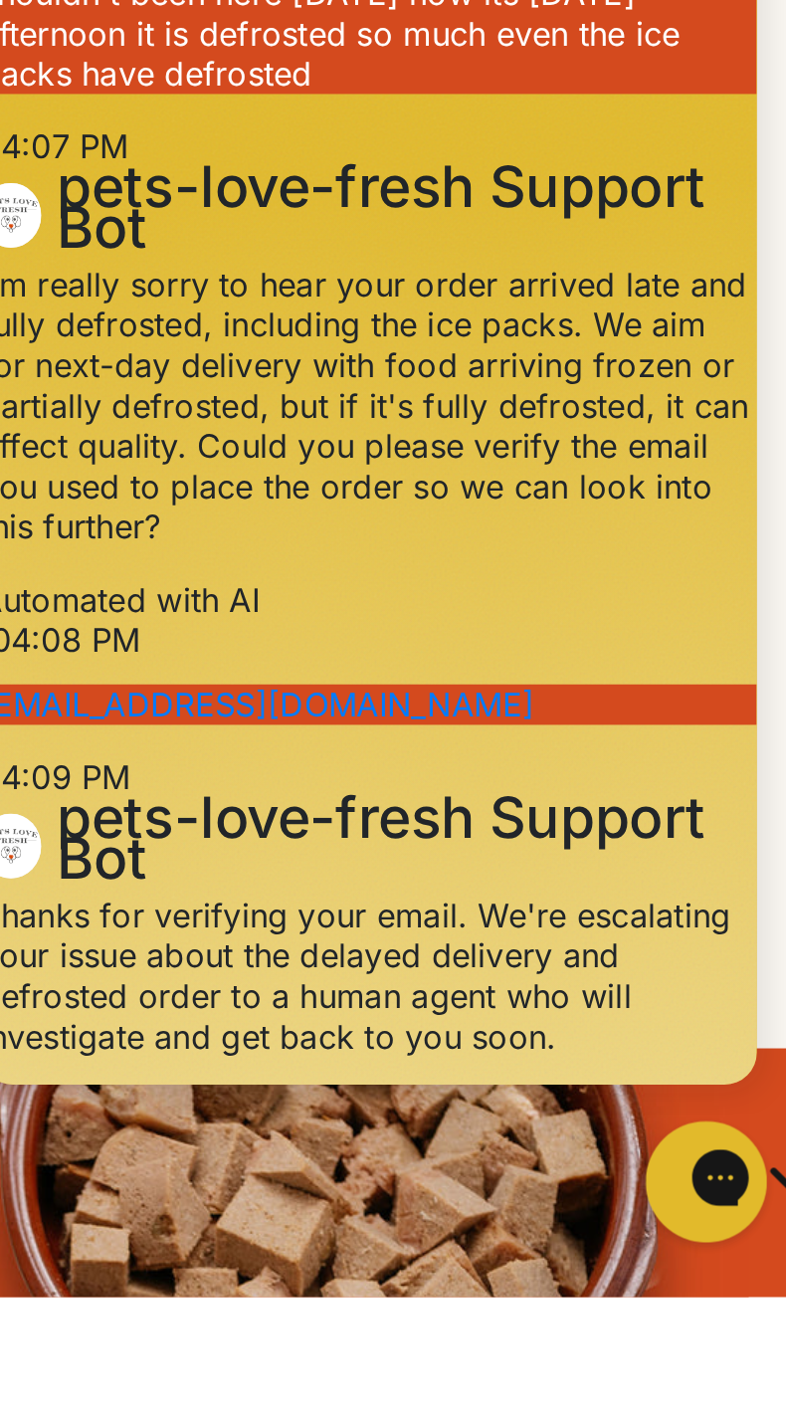
scroll to position [409, 0]
